Goal: Task Accomplishment & Management: Manage account settings

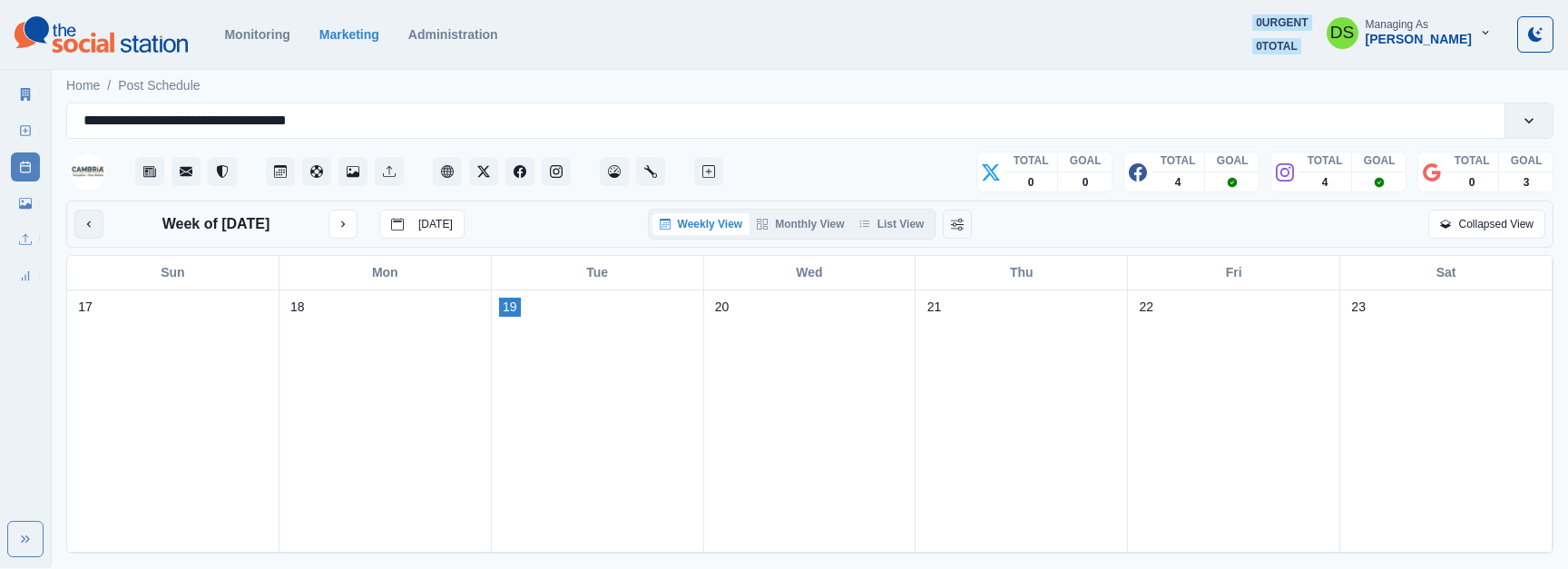
click at [99, 227] on button "previous month" at bounding box center [88, 223] width 29 height 29
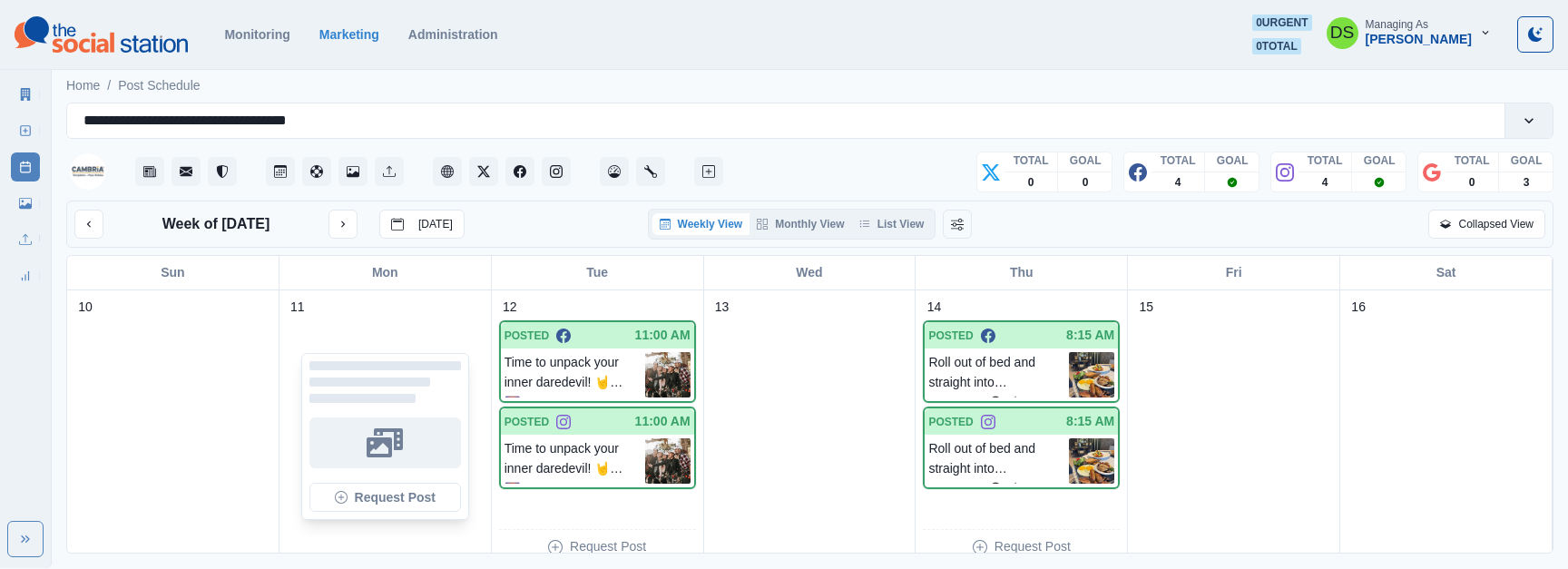
scroll to position [12, 0]
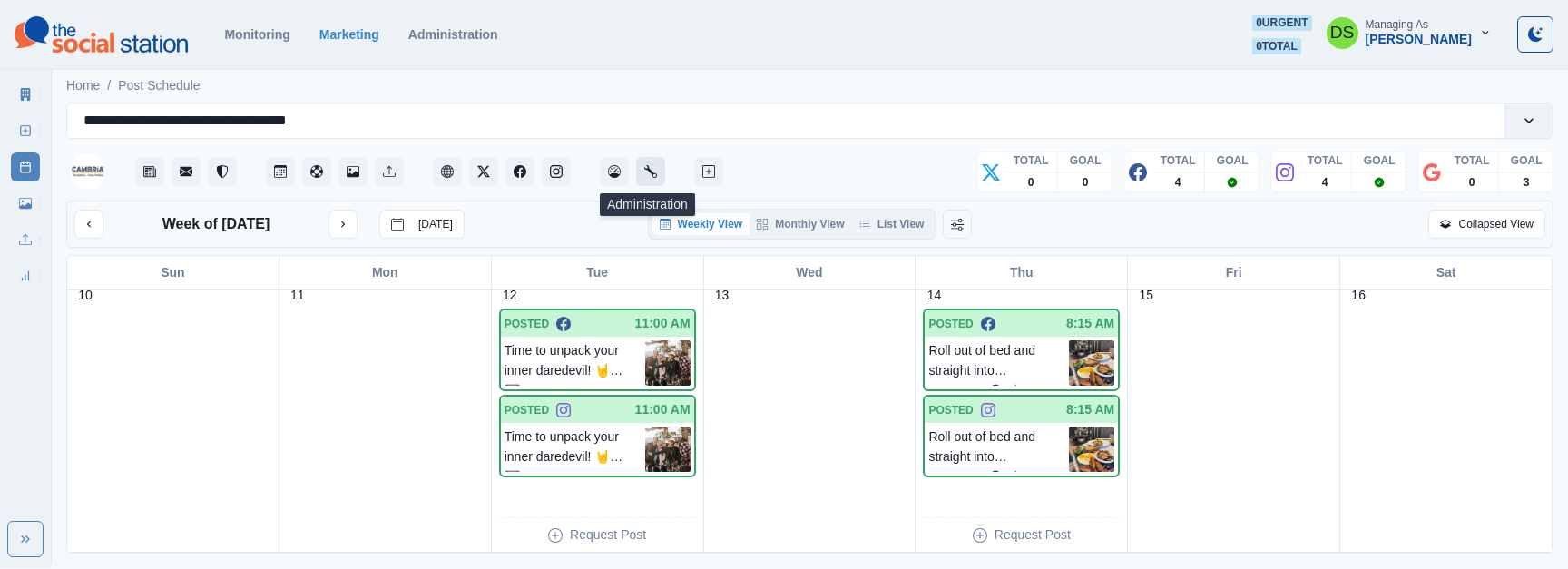
click at [648, 175] on icon "Administration" at bounding box center [651, 172] width 13 height 13
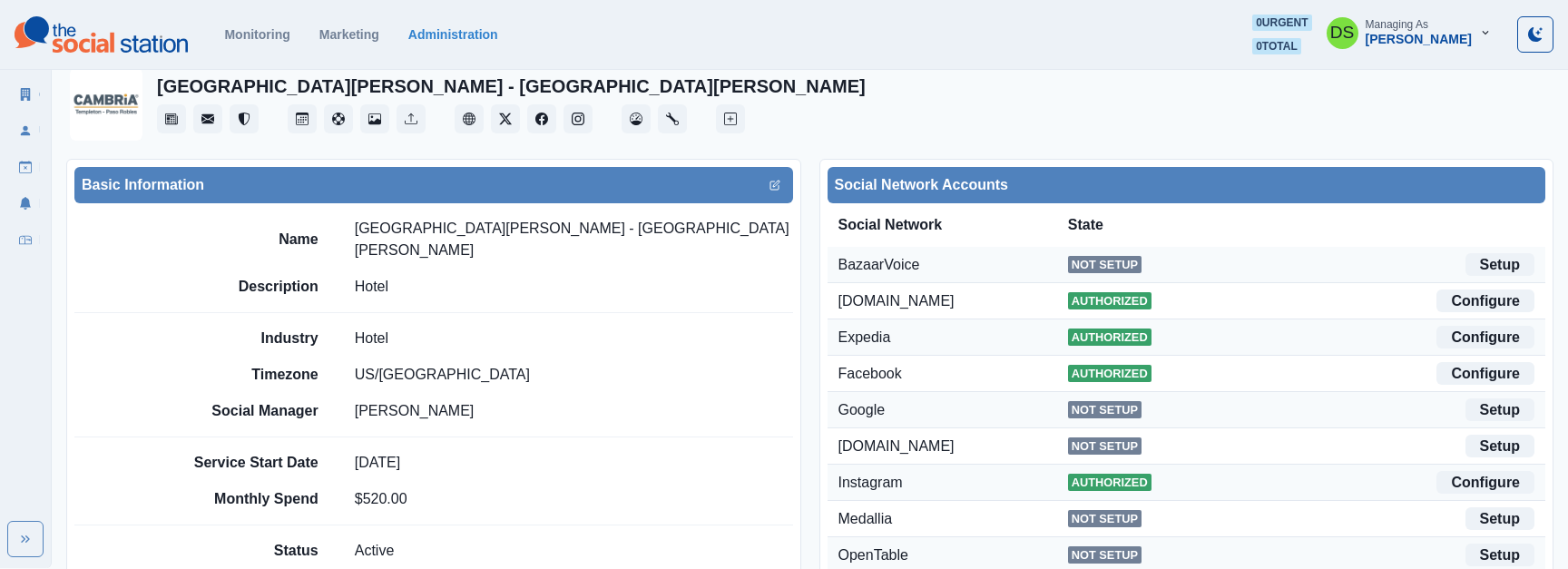
scroll to position [47, 0]
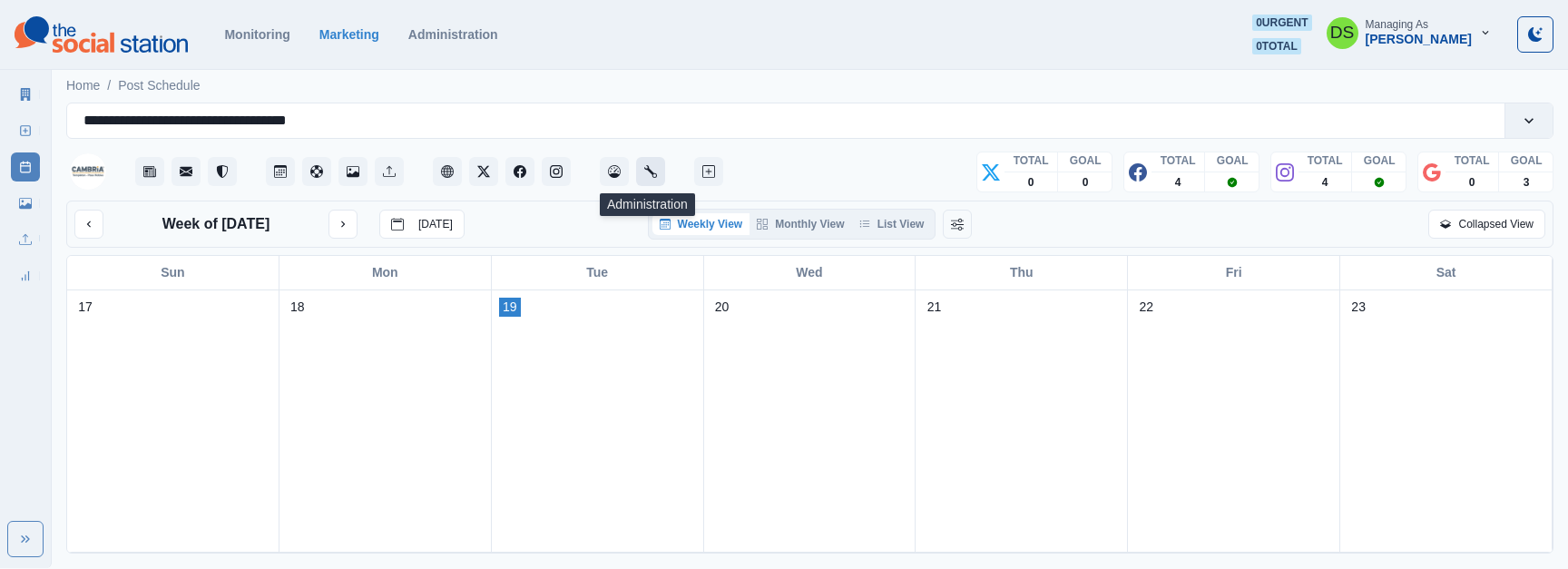
click at [646, 180] on button "Administration" at bounding box center [650, 171] width 29 height 29
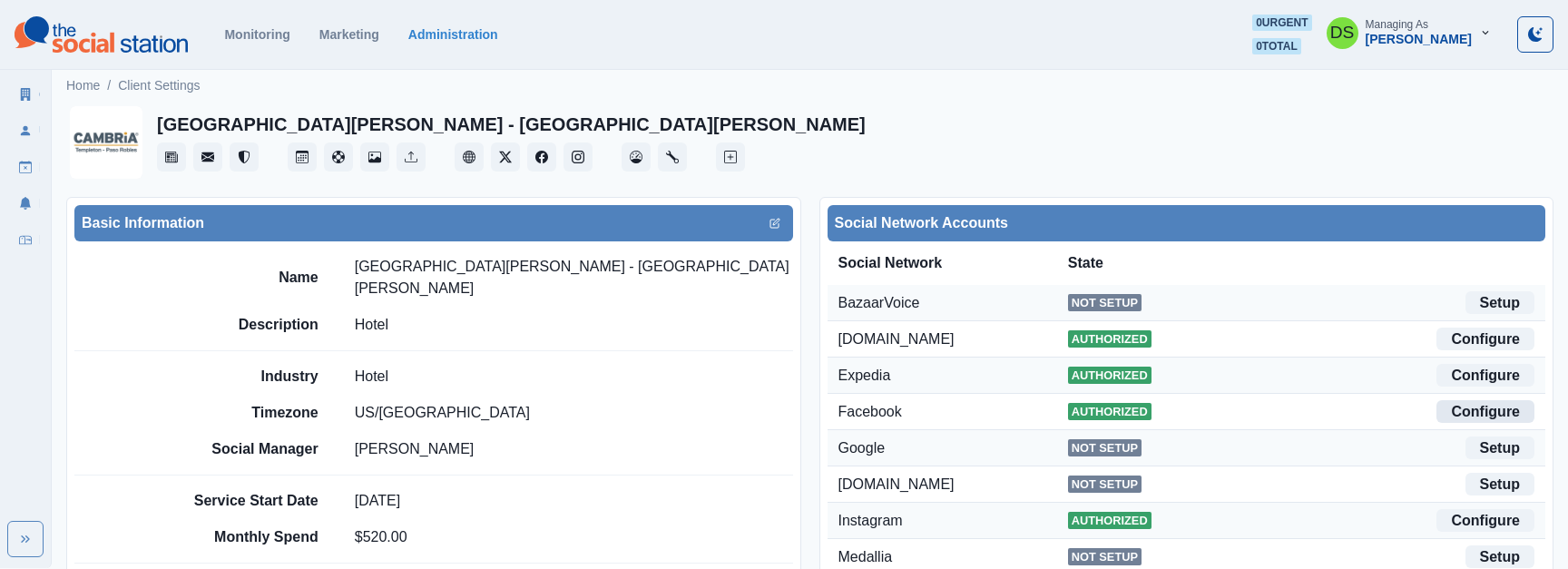
click at [1486, 409] on link "Configure" at bounding box center [1485, 411] width 98 height 23
click at [1469, 400] on link "Configure" at bounding box center [1485, 411] width 98 height 23
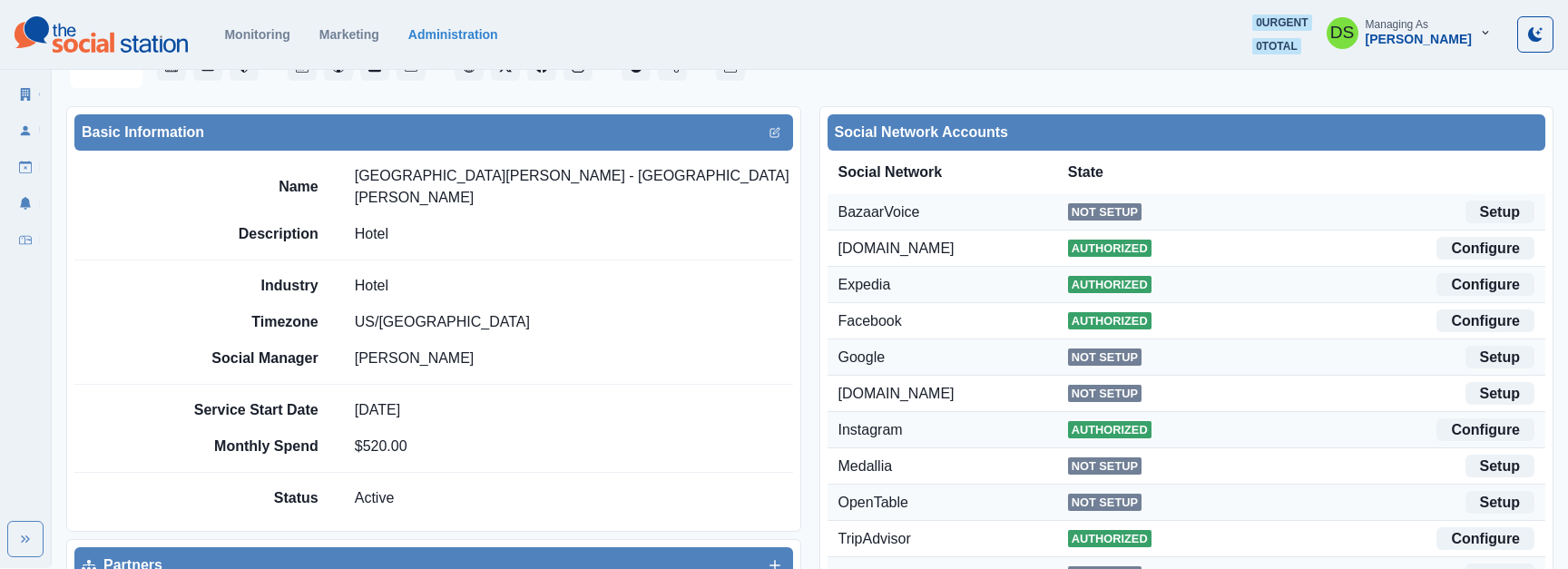
scroll to position [85, 0]
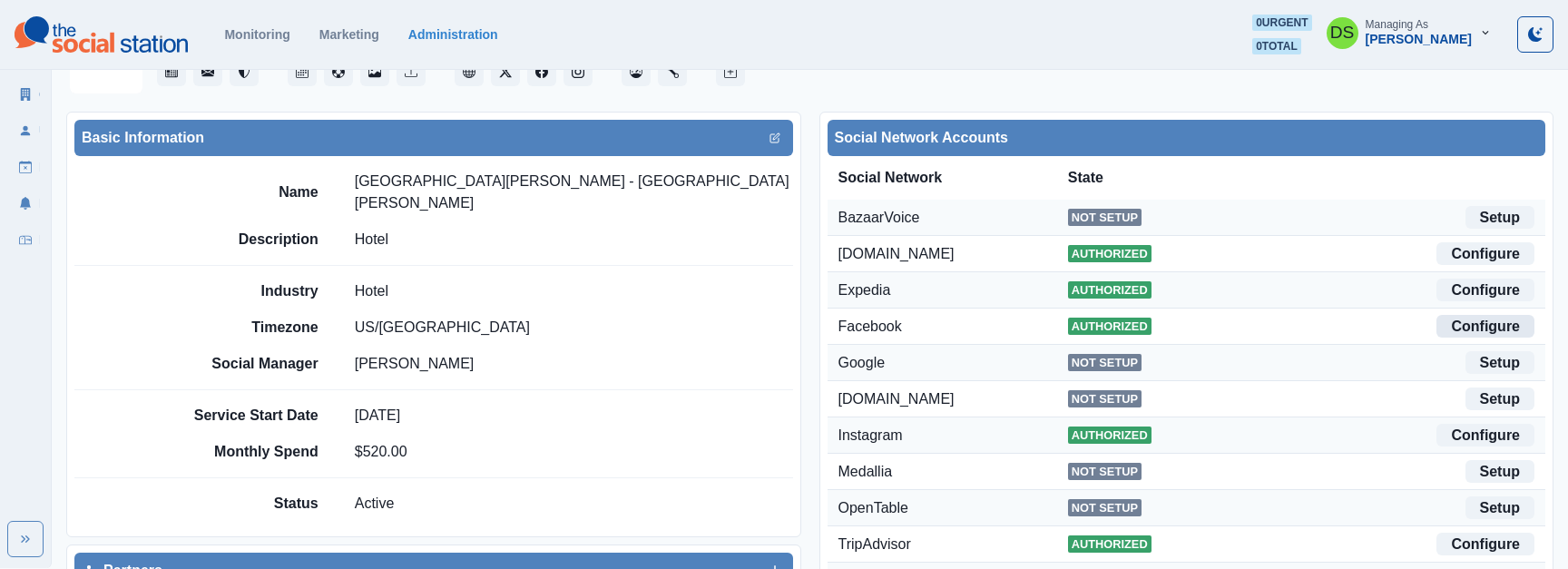
click at [1516, 329] on link "Configure" at bounding box center [1485, 327] width 98 height 23
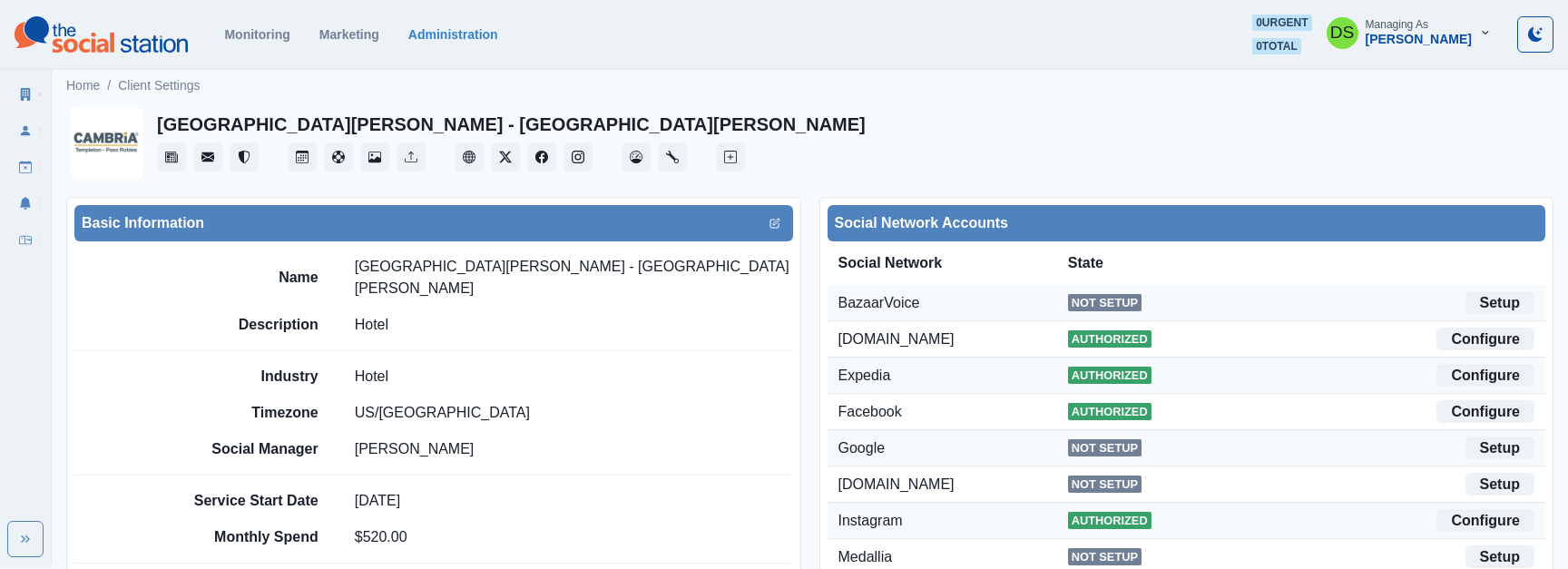
scroll to position [85, 0]
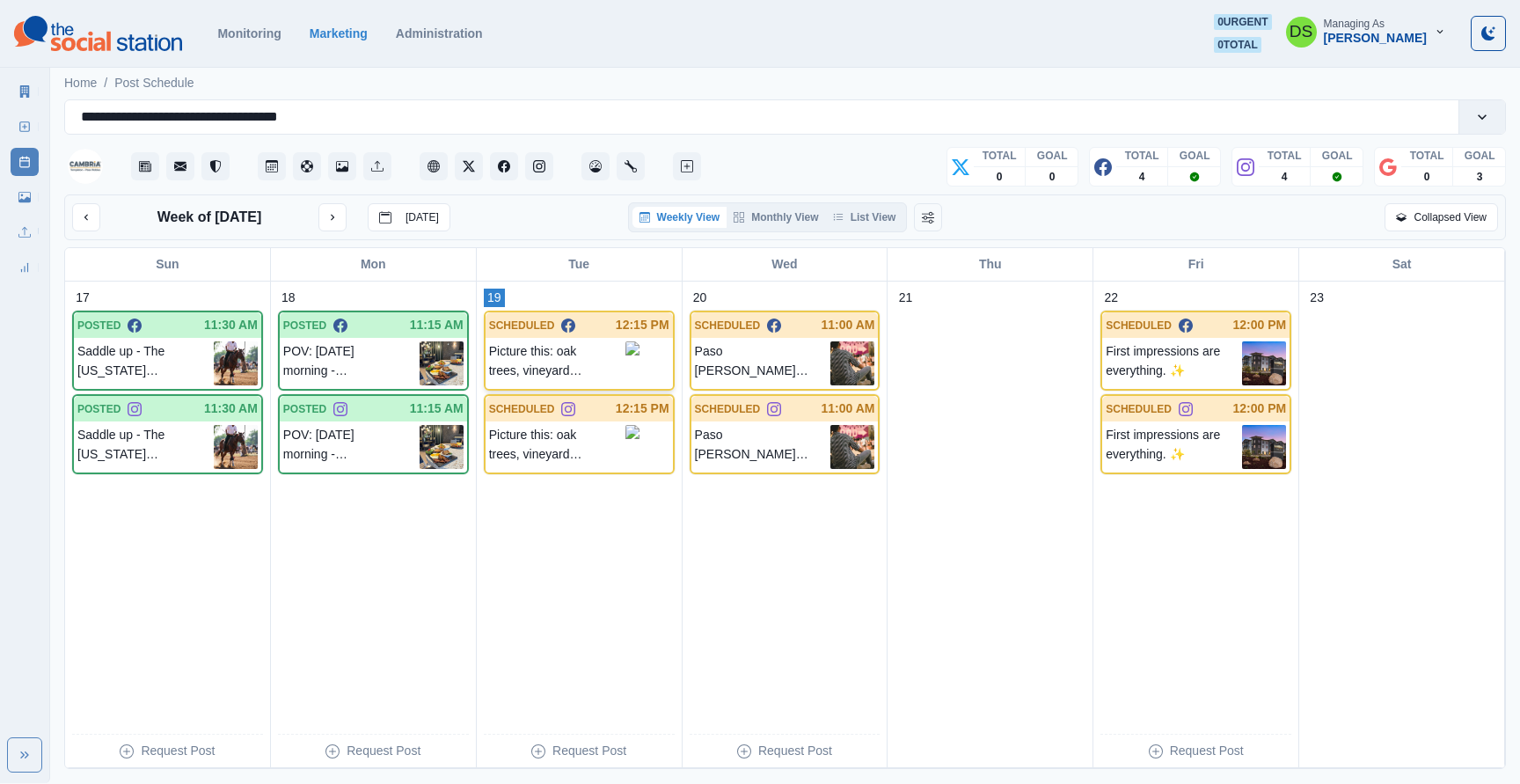
click at [545, 347] on p "Picture this: oak trees, vineyard views, and a bow in your hand. Archery at [GE…" at bounding box center [558, 361] width 136 height 40
click at [594, 347] on p "Picture this: oak trees, vineyard views, and a bow in your hand. Archery at [GE…" at bounding box center [558, 361] width 136 height 40
click at [579, 347] on p "Picture this: oak trees, vineyard views, and a bow in your hand. Archery at [GE…" at bounding box center [558, 361] width 136 height 40
click at [607, 347] on p "Picture this: oak trees, vineyard views, and a bow in your hand. Archery at [GE…" at bounding box center [558, 361] width 136 height 40
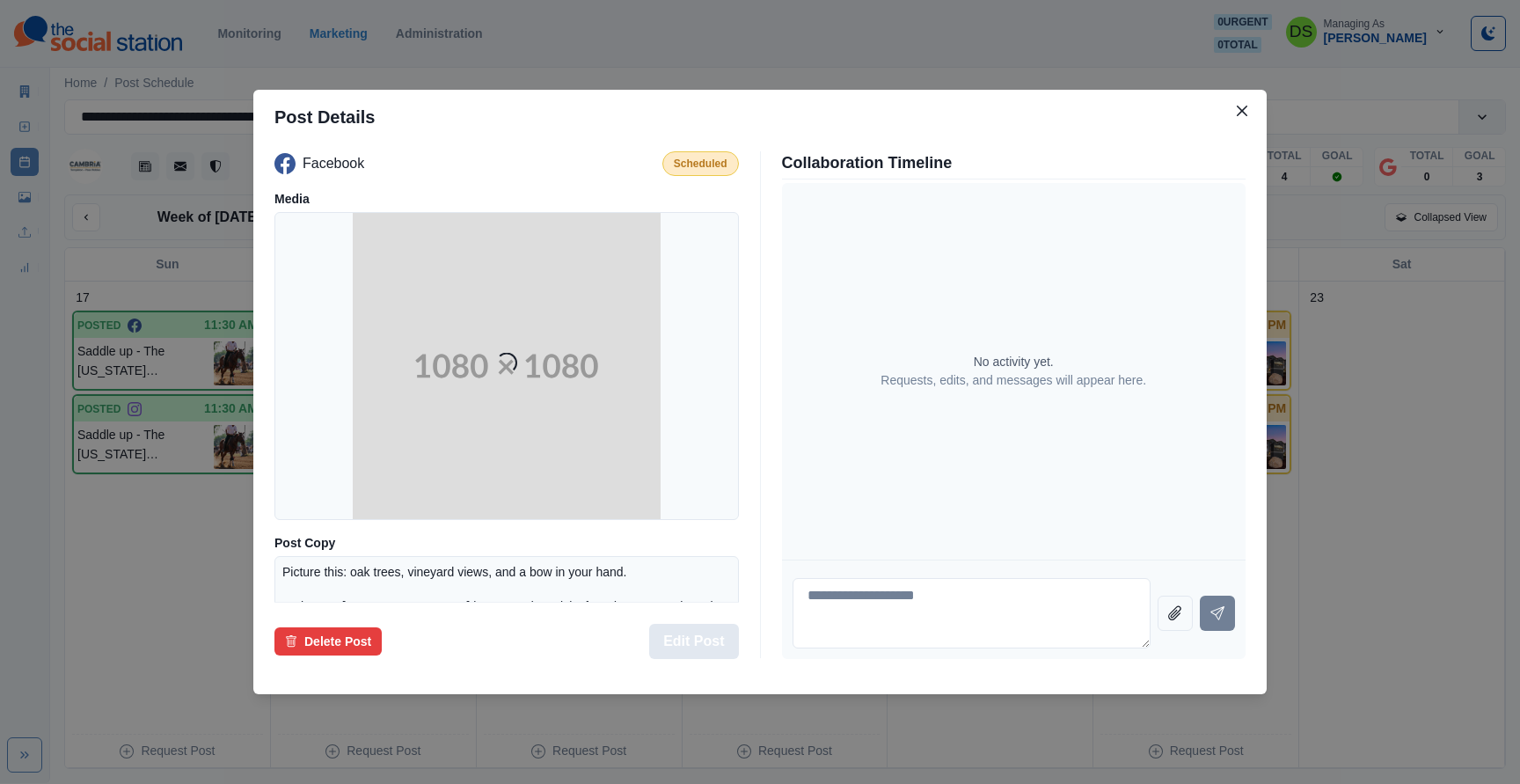
click at [726, 347] on button "Edit Post" at bounding box center [694, 641] width 89 height 35
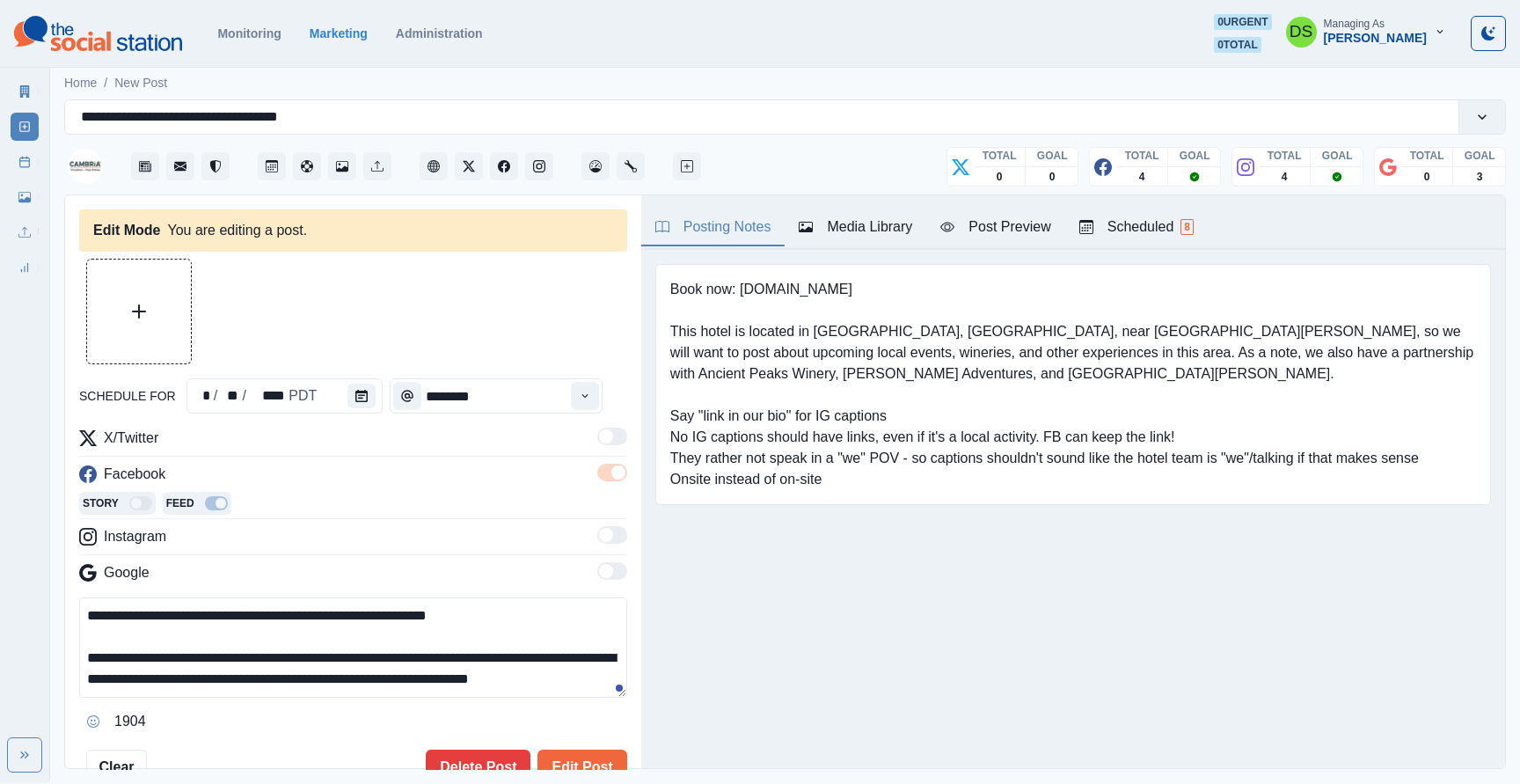
type input "********"
type textarea "**********"
click at [1089, 347] on div "Posting Notes Media Library Post Preview Scheduled 8 Book now: [DOMAIN_NAME] Th…" at bounding box center [1073, 481] width 864 height 572
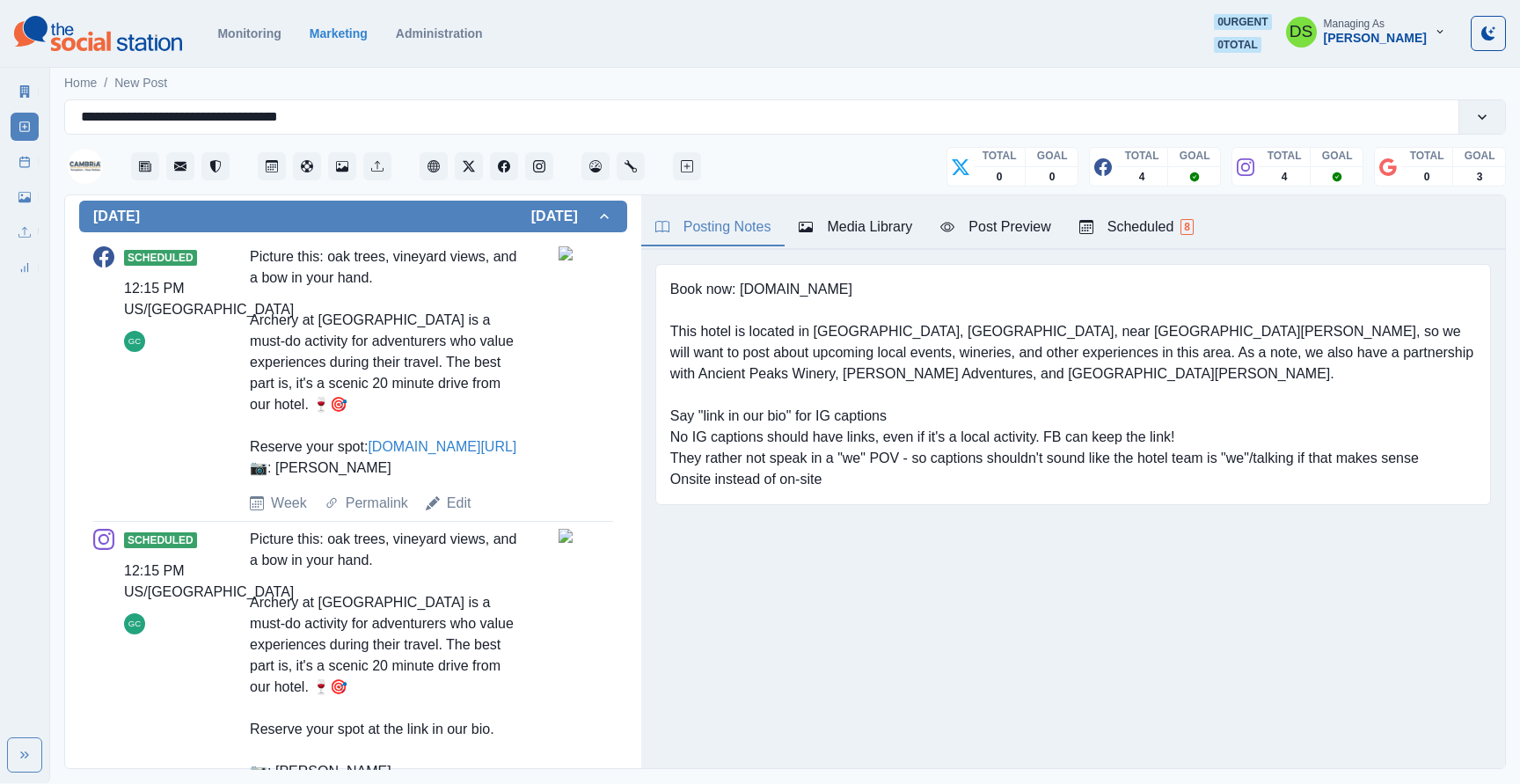
scroll to position [766, 0]
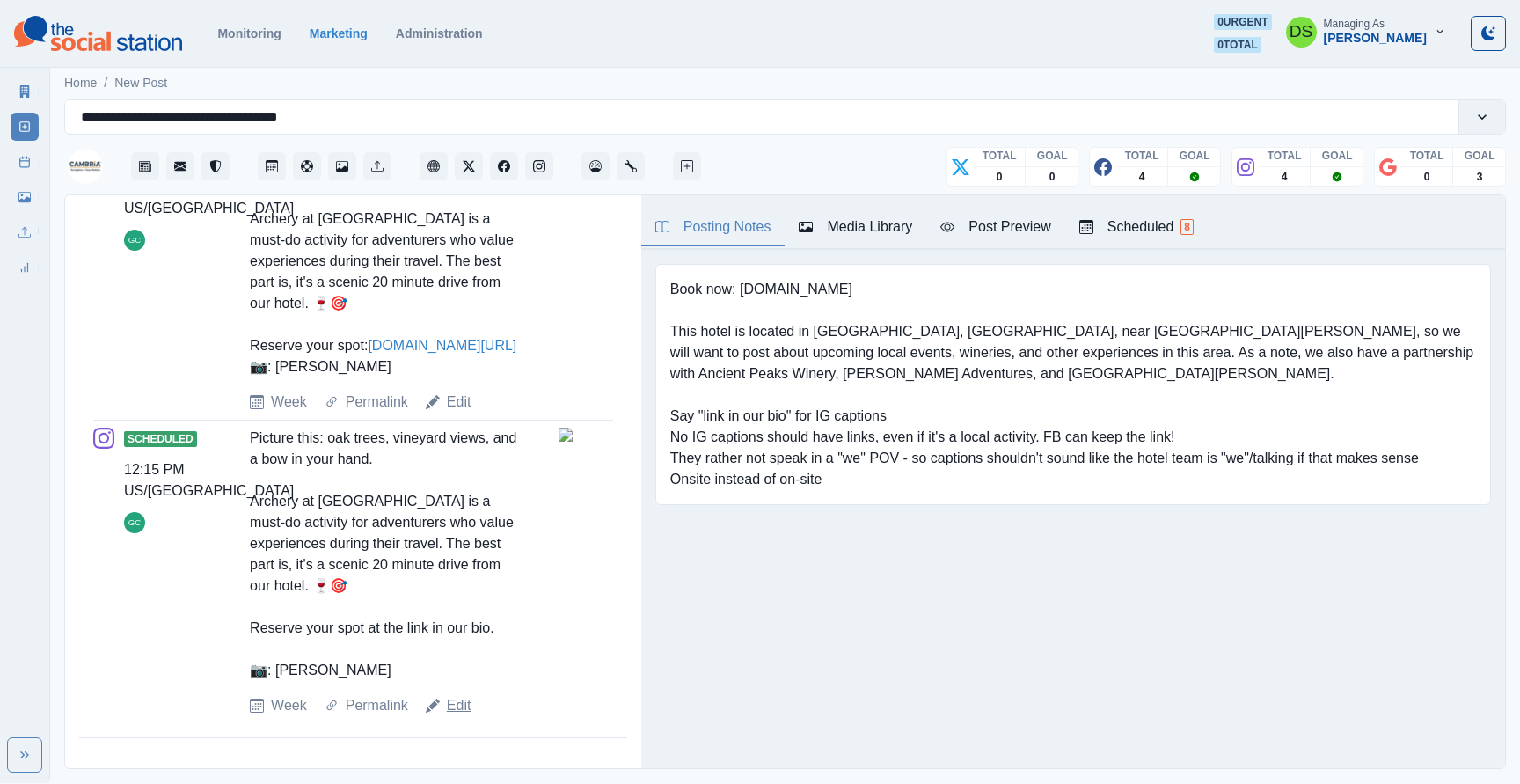
click at [452, 347] on link "Edit" at bounding box center [458, 705] width 25 height 21
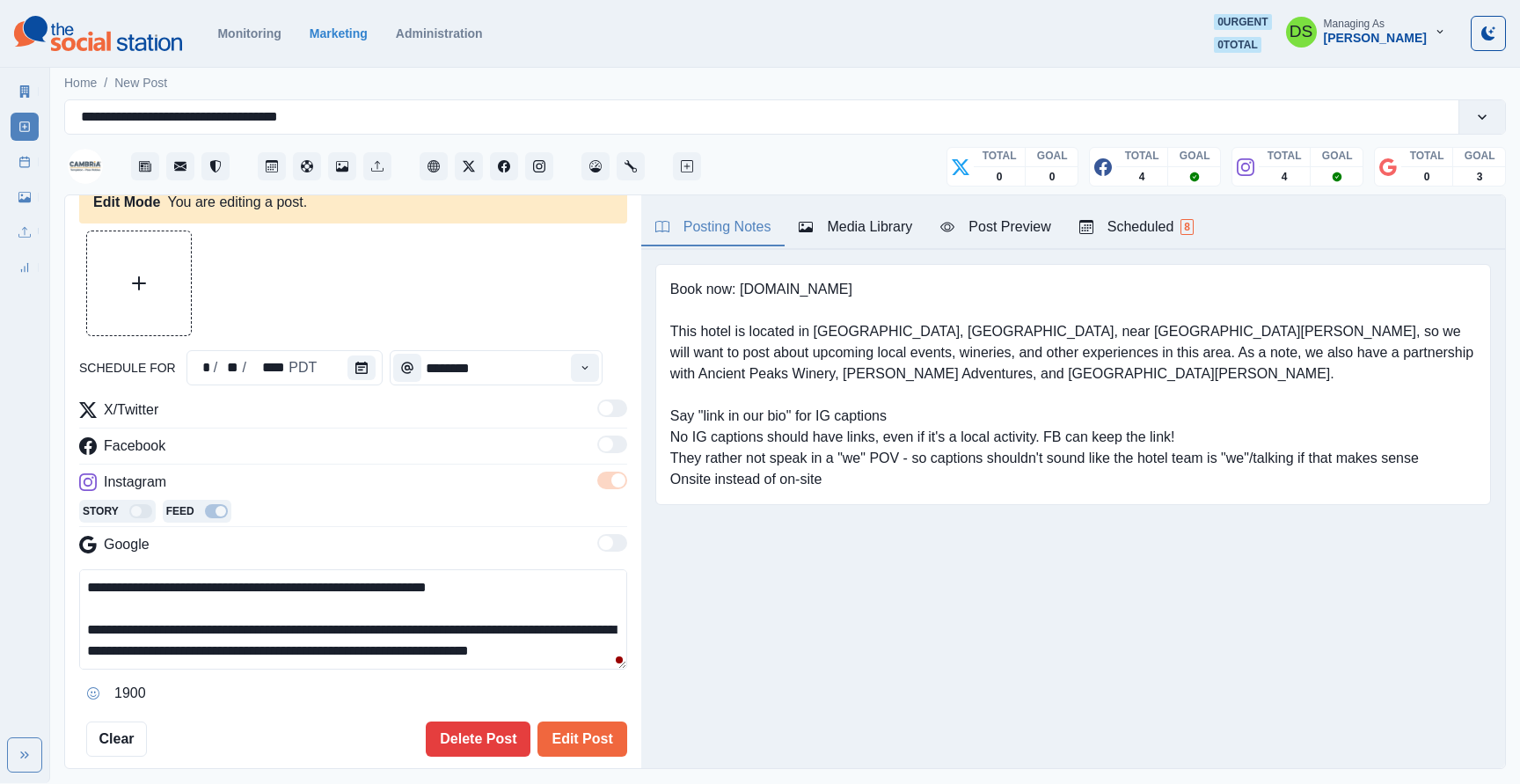
scroll to position [766, 0]
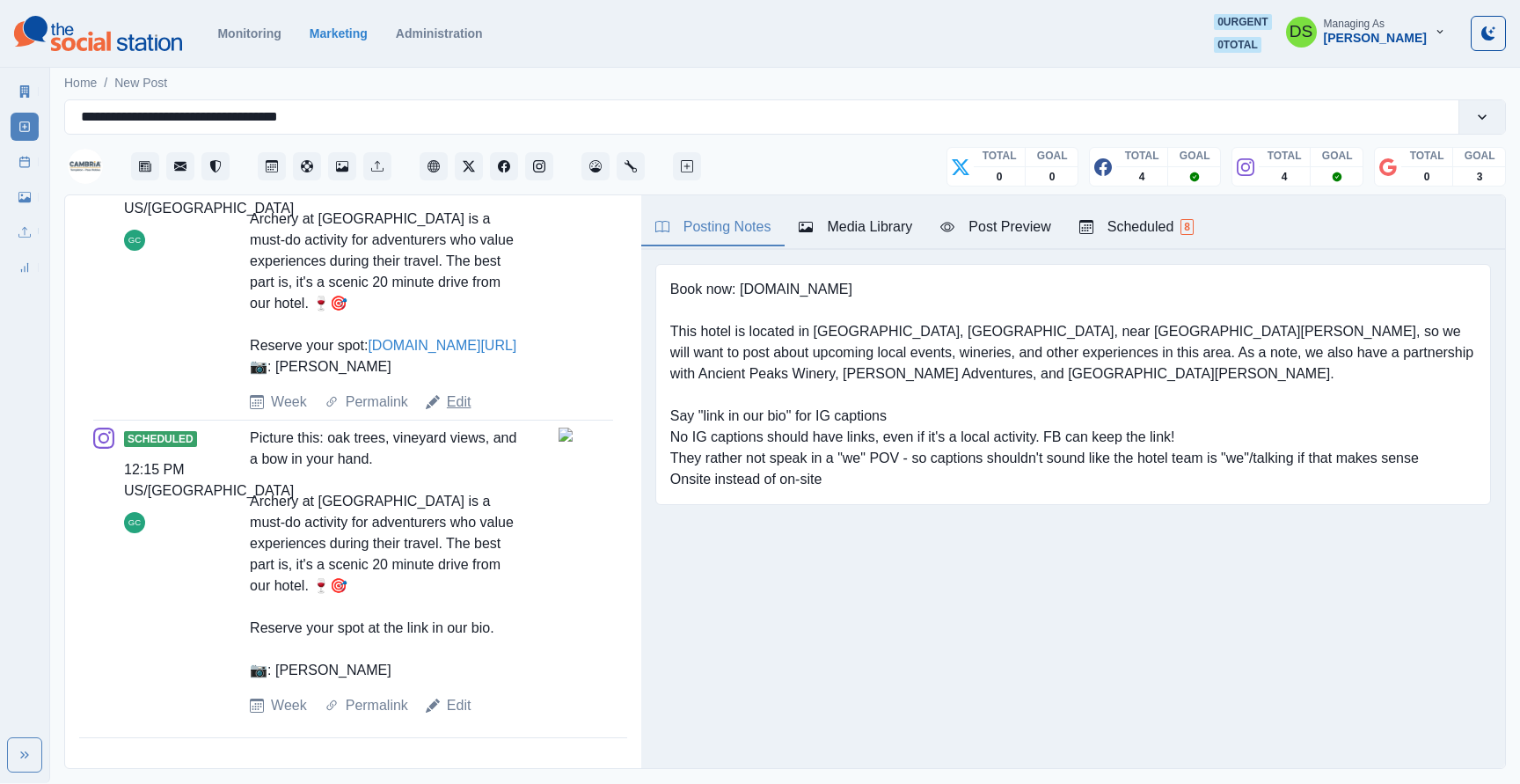
click at [456, 347] on link "Edit" at bounding box center [458, 401] width 25 height 21
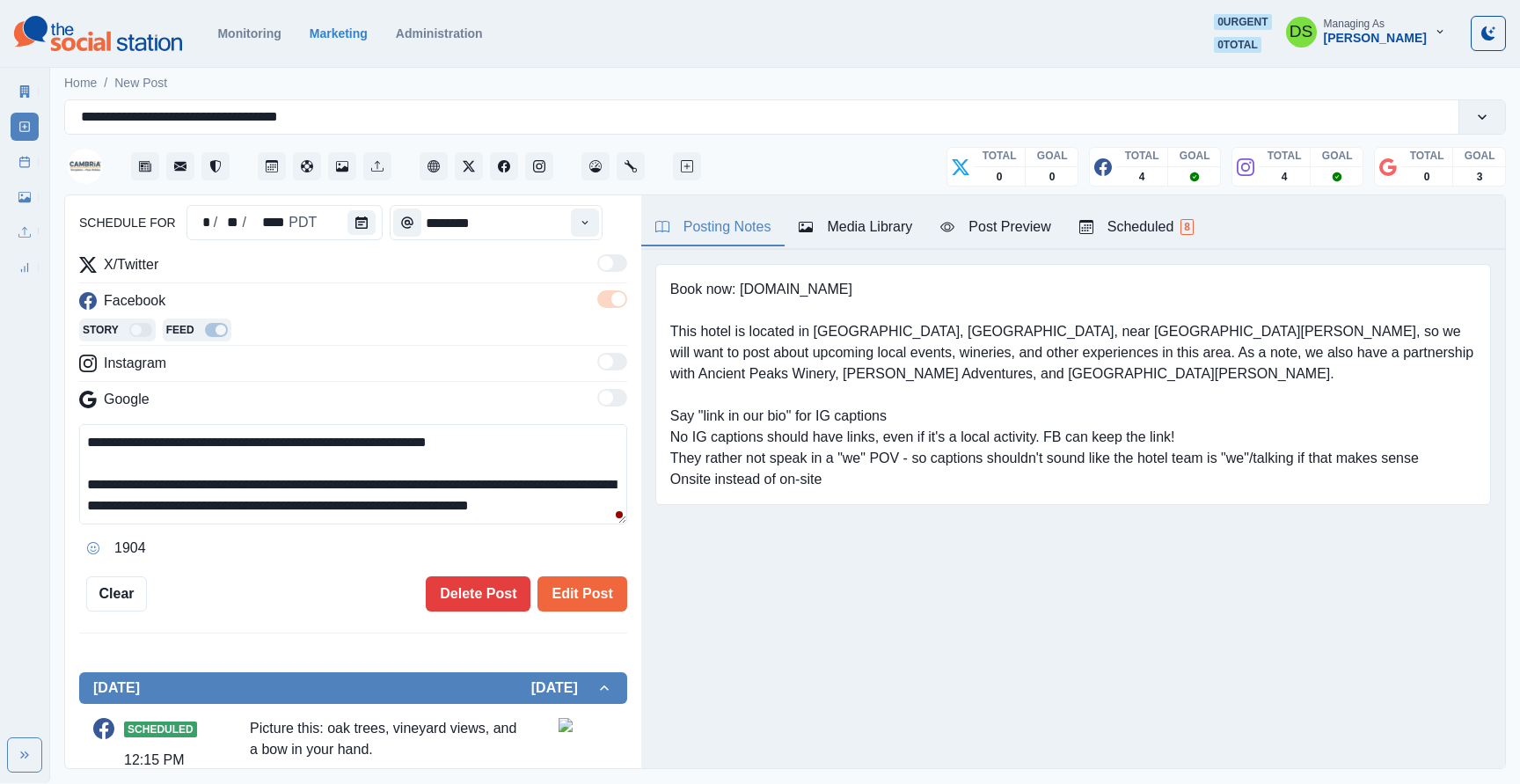
scroll to position [766, 0]
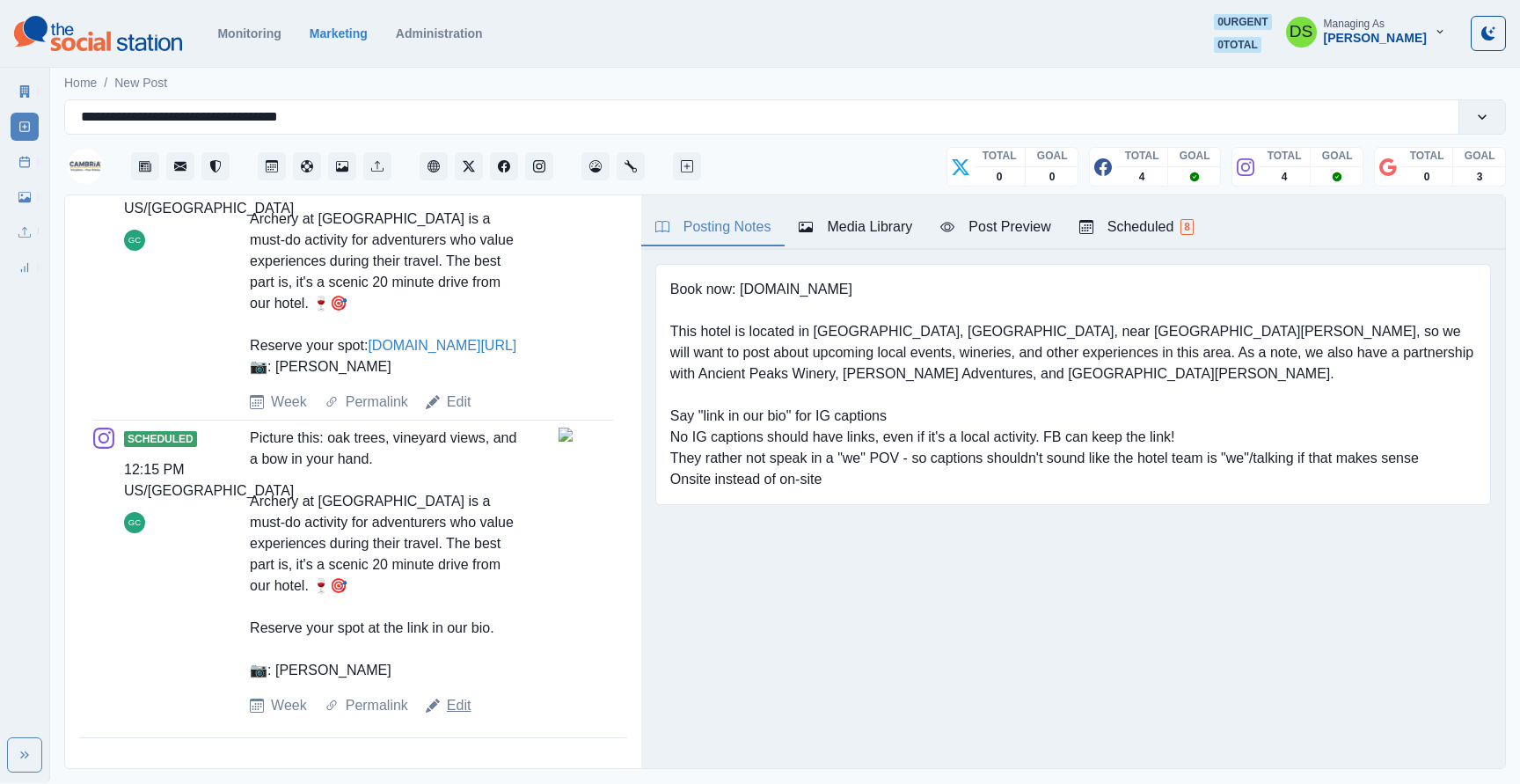
click at [456, 347] on link "Edit" at bounding box center [458, 705] width 25 height 21
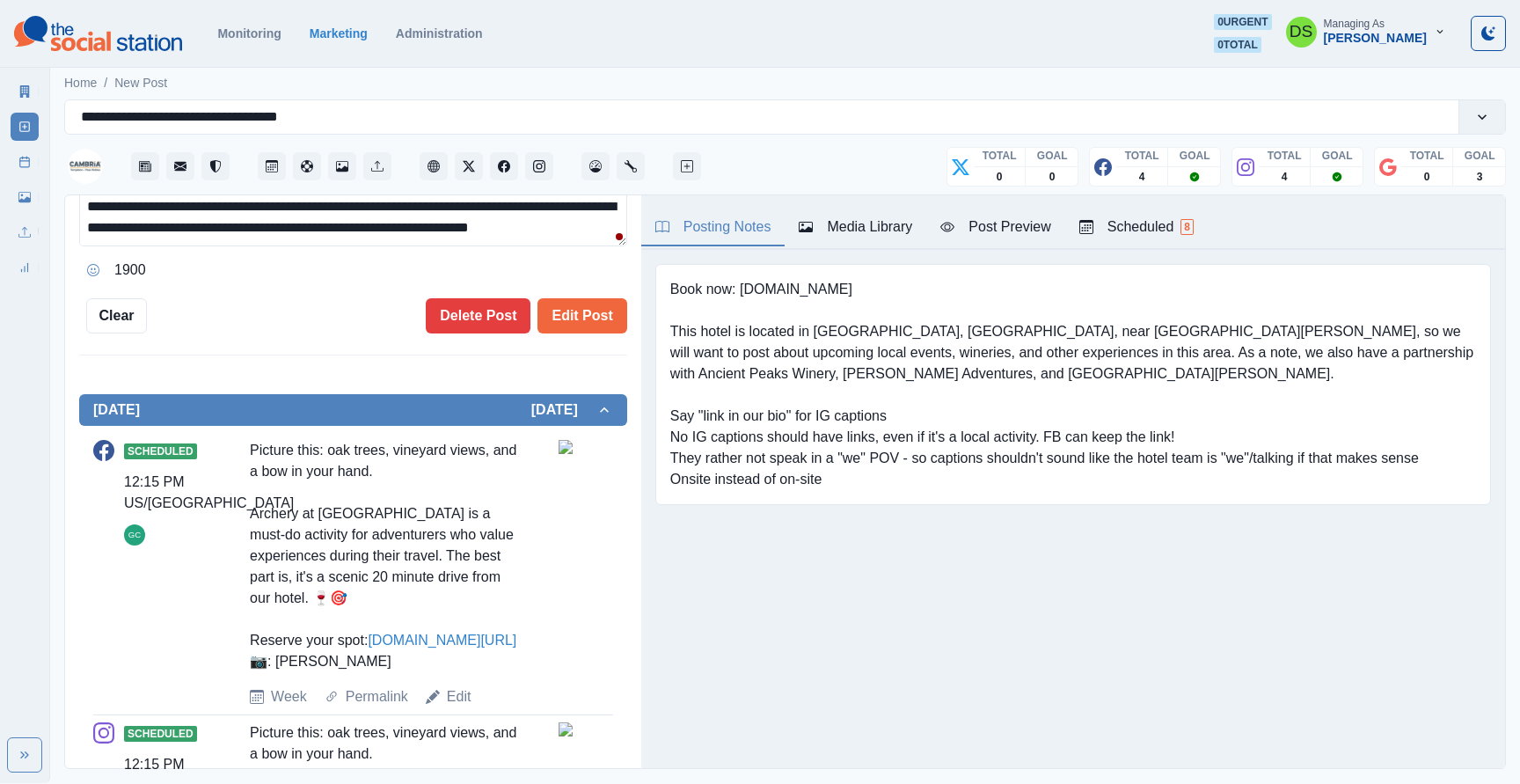
scroll to position [441, 0]
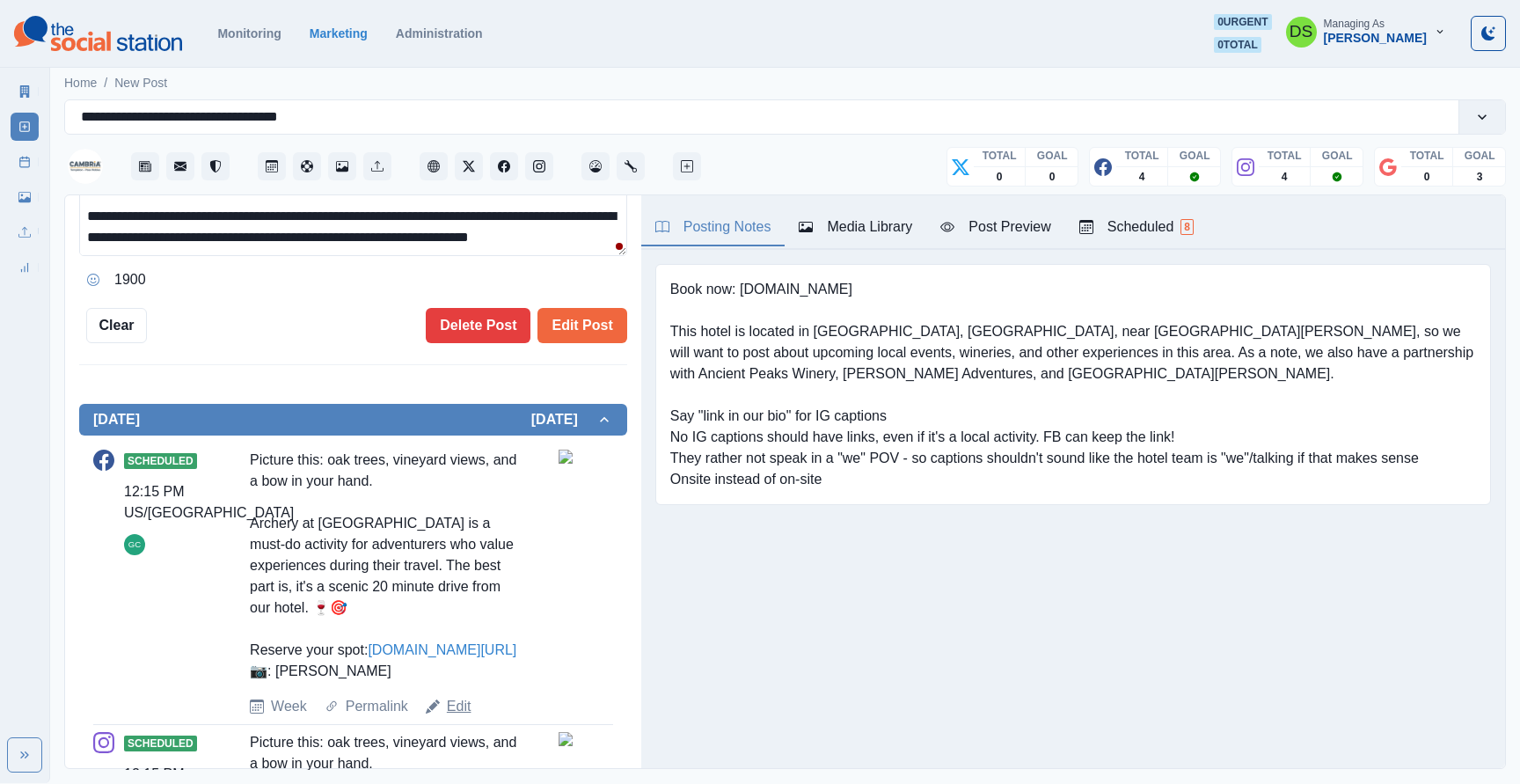
click at [452, 347] on link "Edit" at bounding box center [458, 706] width 25 height 21
click at [462, 347] on link "Edit" at bounding box center [458, 706] width 25 height 21
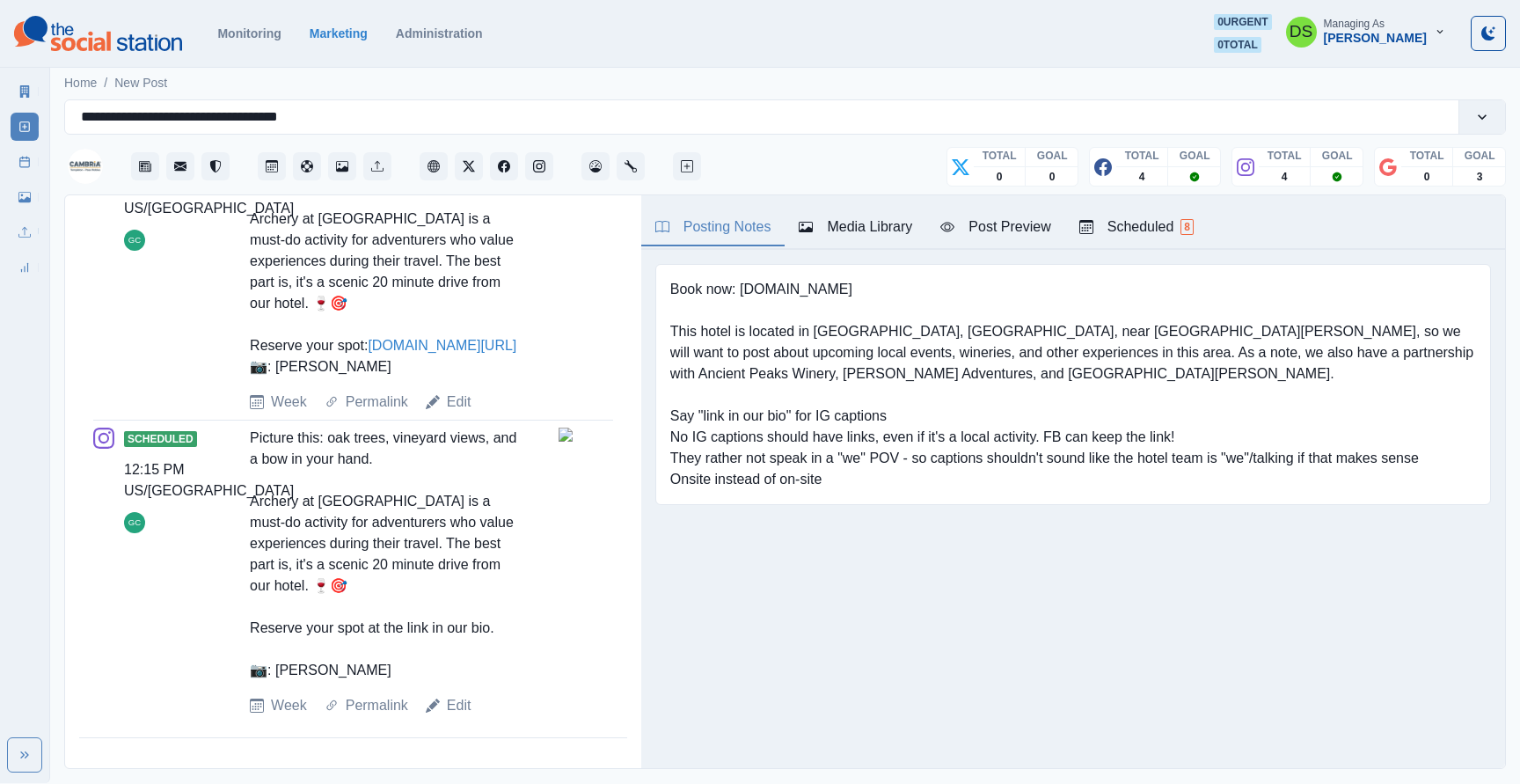
scroll to position [766, 0]
click at [467, 347] on link "Edit" at bounding box center [458, 705] width 25 height 21
type textarea "**********"
click at [455, 347] on link "Edit" at bounding box center [458, 705] width 25 height 21
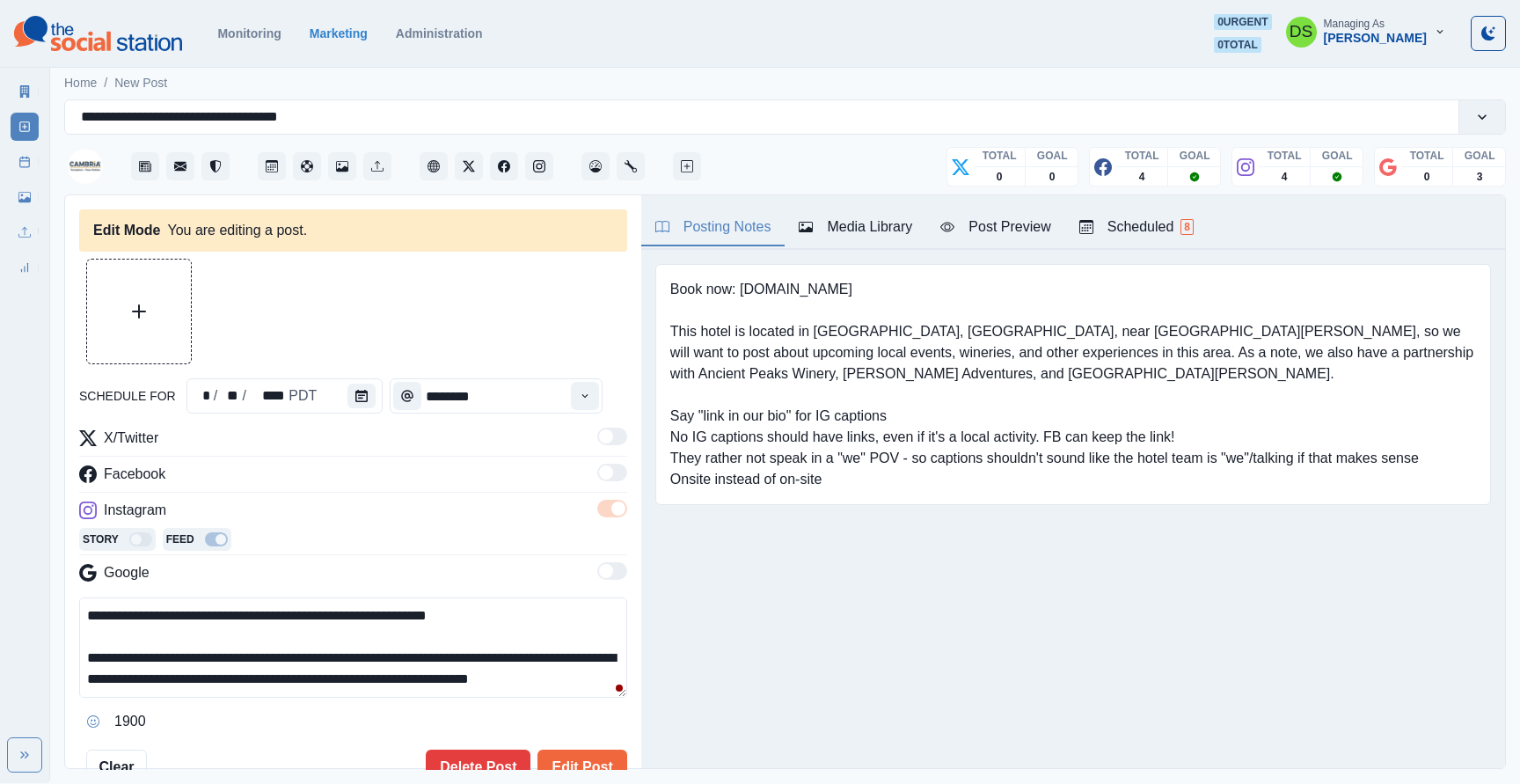
click at [870, 216] on div "Media Library" at bounding box center [855, 226] width 114 height 21
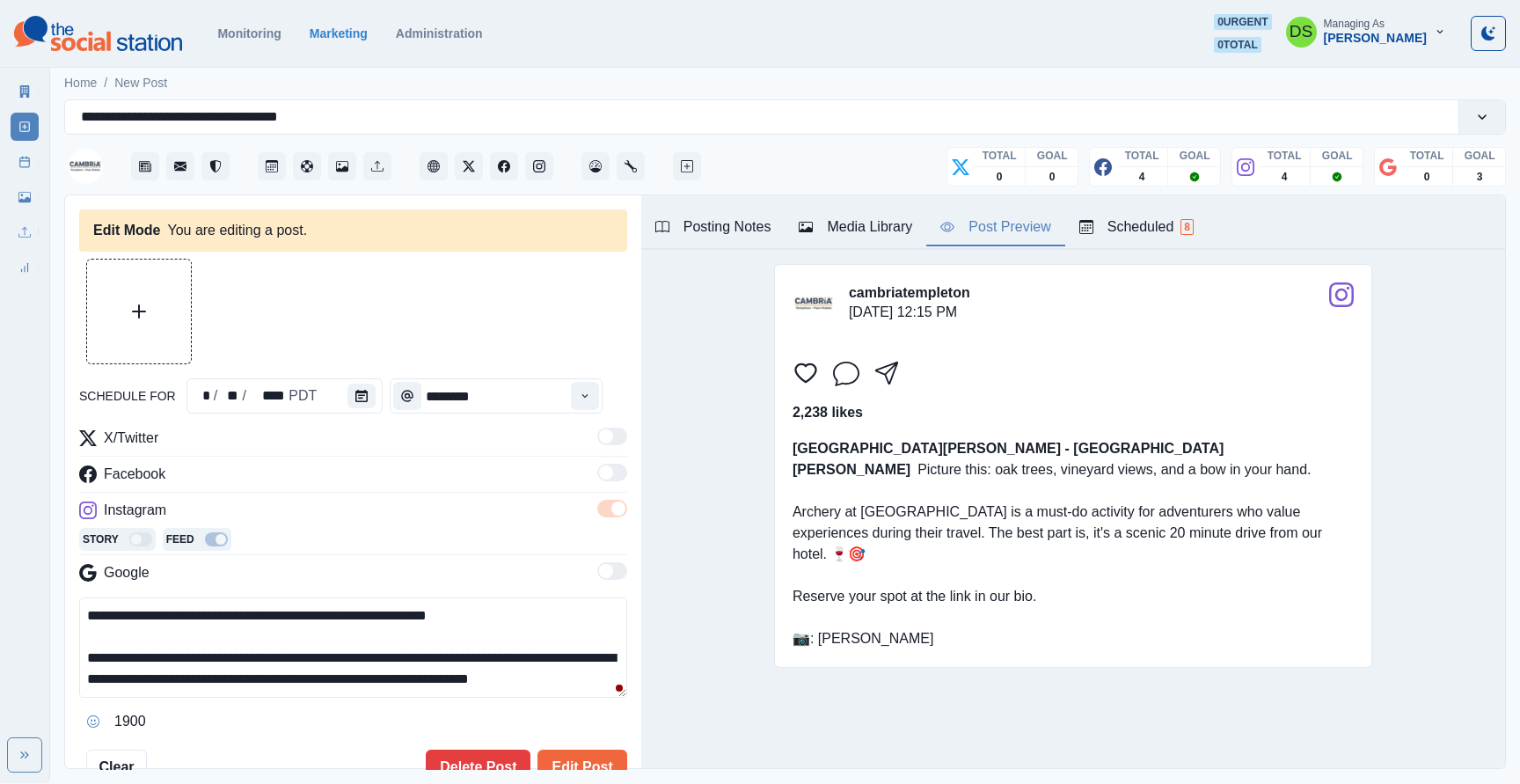
click at [1023, 224] on div "Post Preview" at bounding box center [995, 226] width 110 height 21
click at [1150, 206] on div "Posting Notes Media Library Post Preview Scheduled 8" at bounding box center [1073, 223] width 864 height 55
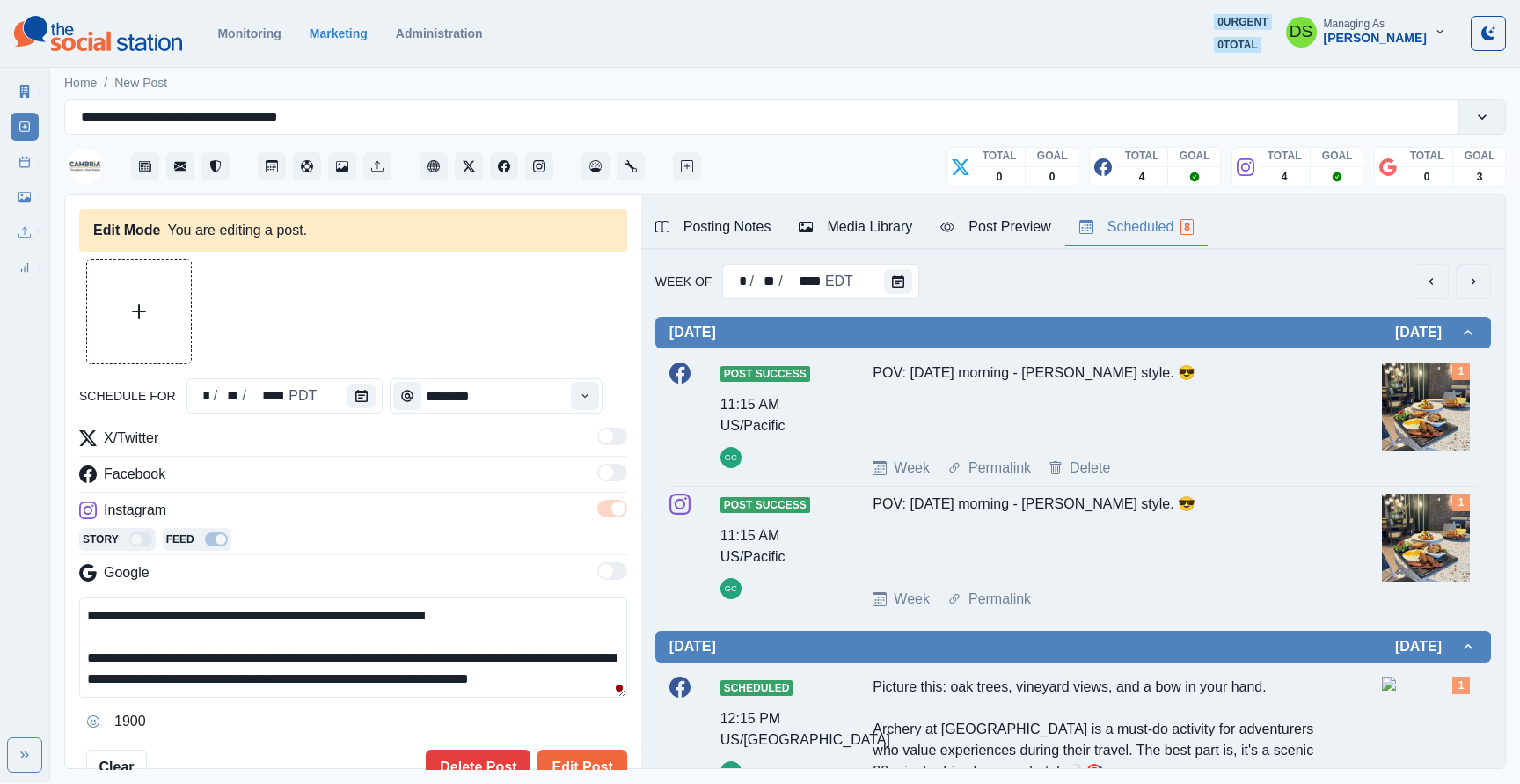
click at [1134, 242] on button "Scheduled 8" at bounding box center [1136, 227] width 143 height 37
click at [273, 173] on button "Post Schedule" at bounding box center [271, 166] width 28 height 28
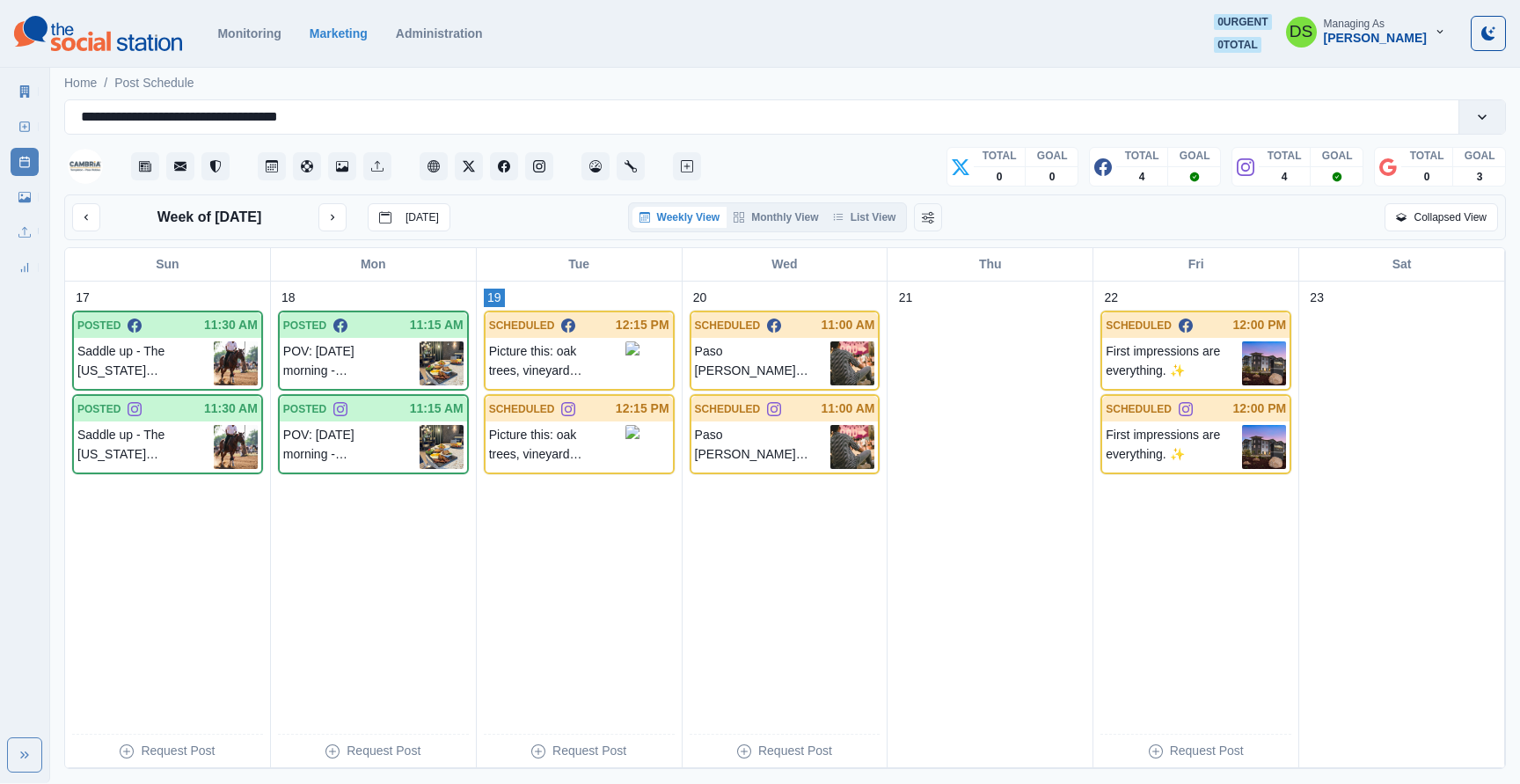
click at [1098, 51] on div "Monitoring Marketing Administration 0 urgent 0 total DS Managing As [PERSON_NAM…" at bounding box center [760, 33] width 1492 height 39
